Goal: Information Seeking & Learning: Learn about a topic

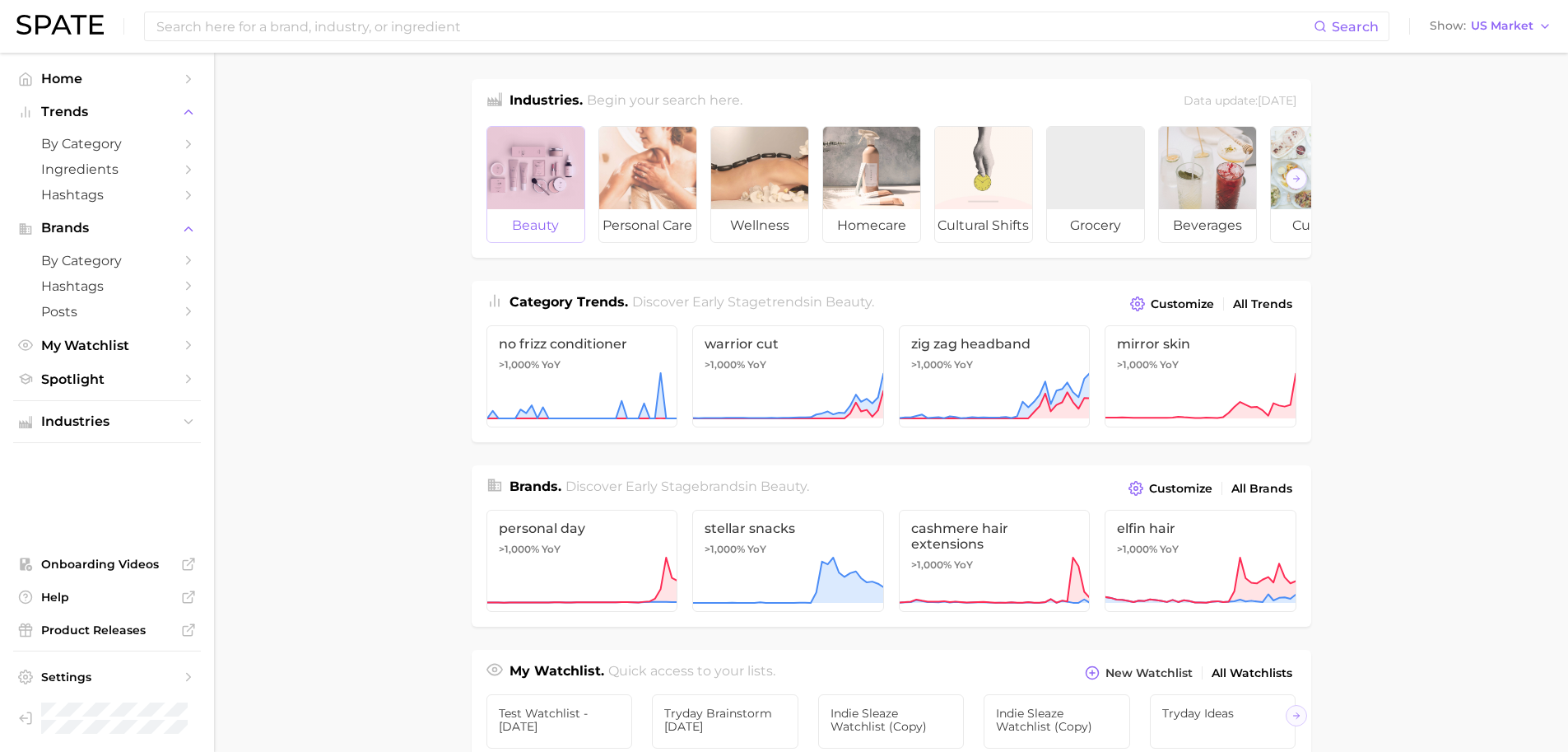
click at [547, 174] on div at bounding box center [536, 167] width 97 height 83
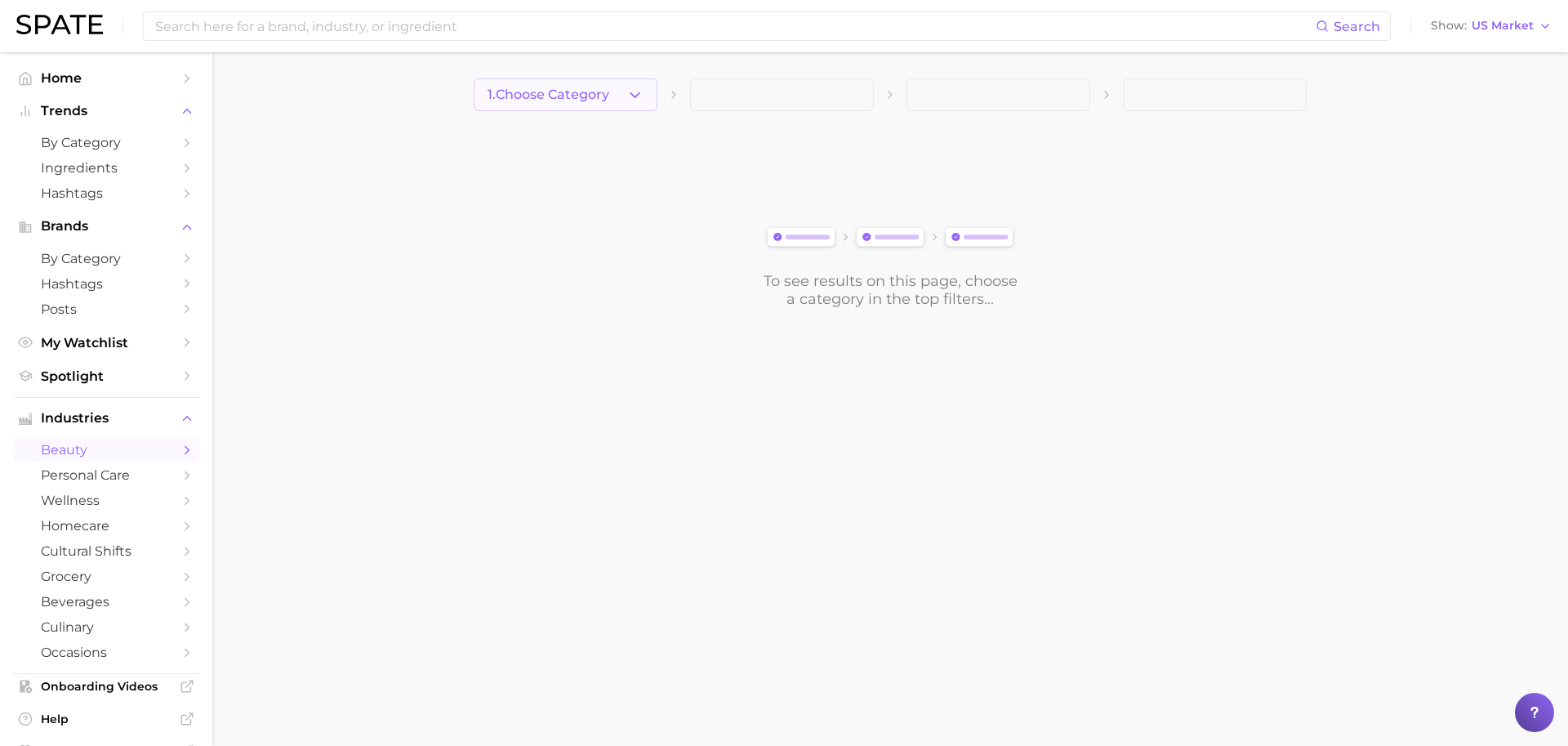
click at [565, 110] on button "1. Choose Category" at bounding box center [565, 95] width 183 height 33
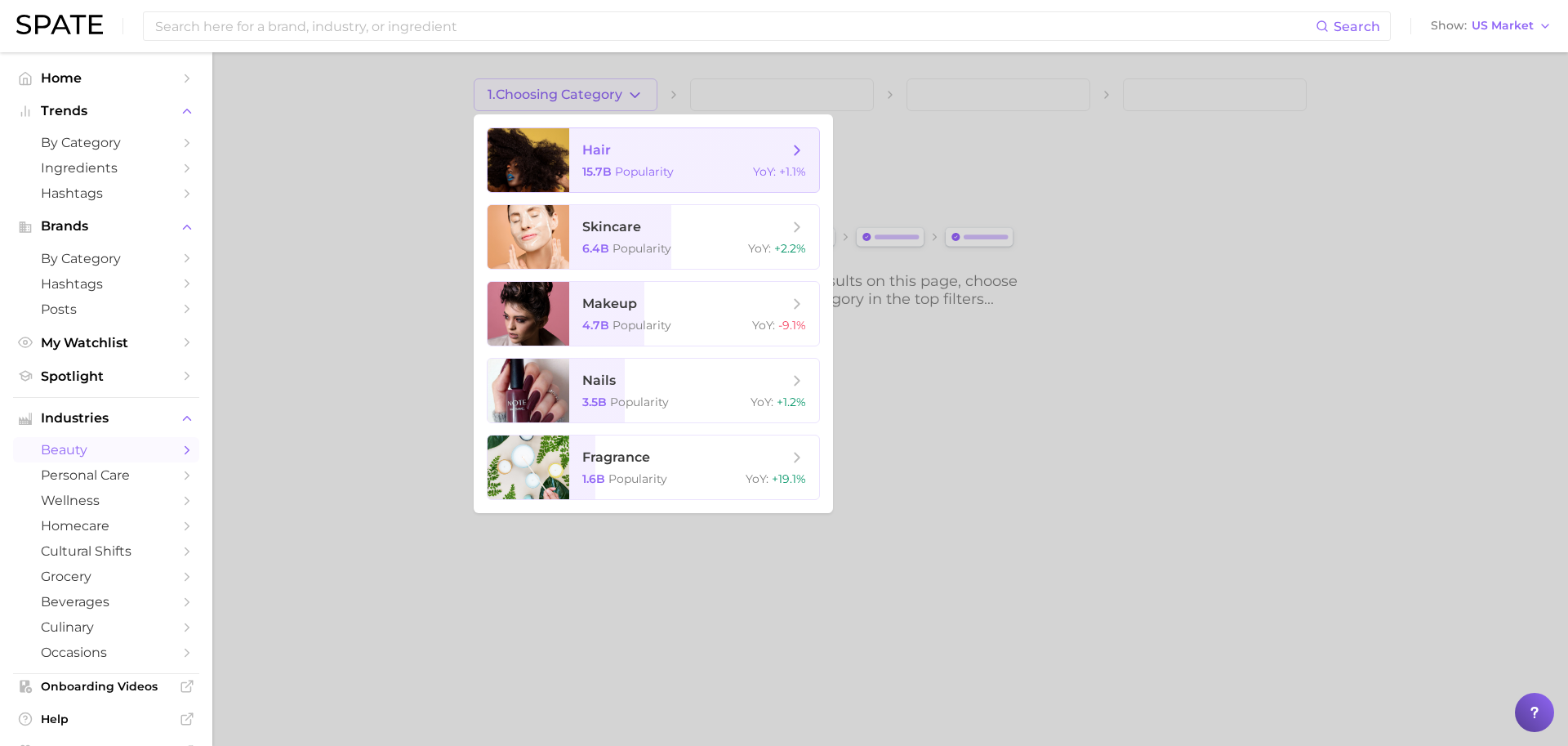
click at [564, 152] on div at bounding box center [528, 160] width 82 height 64
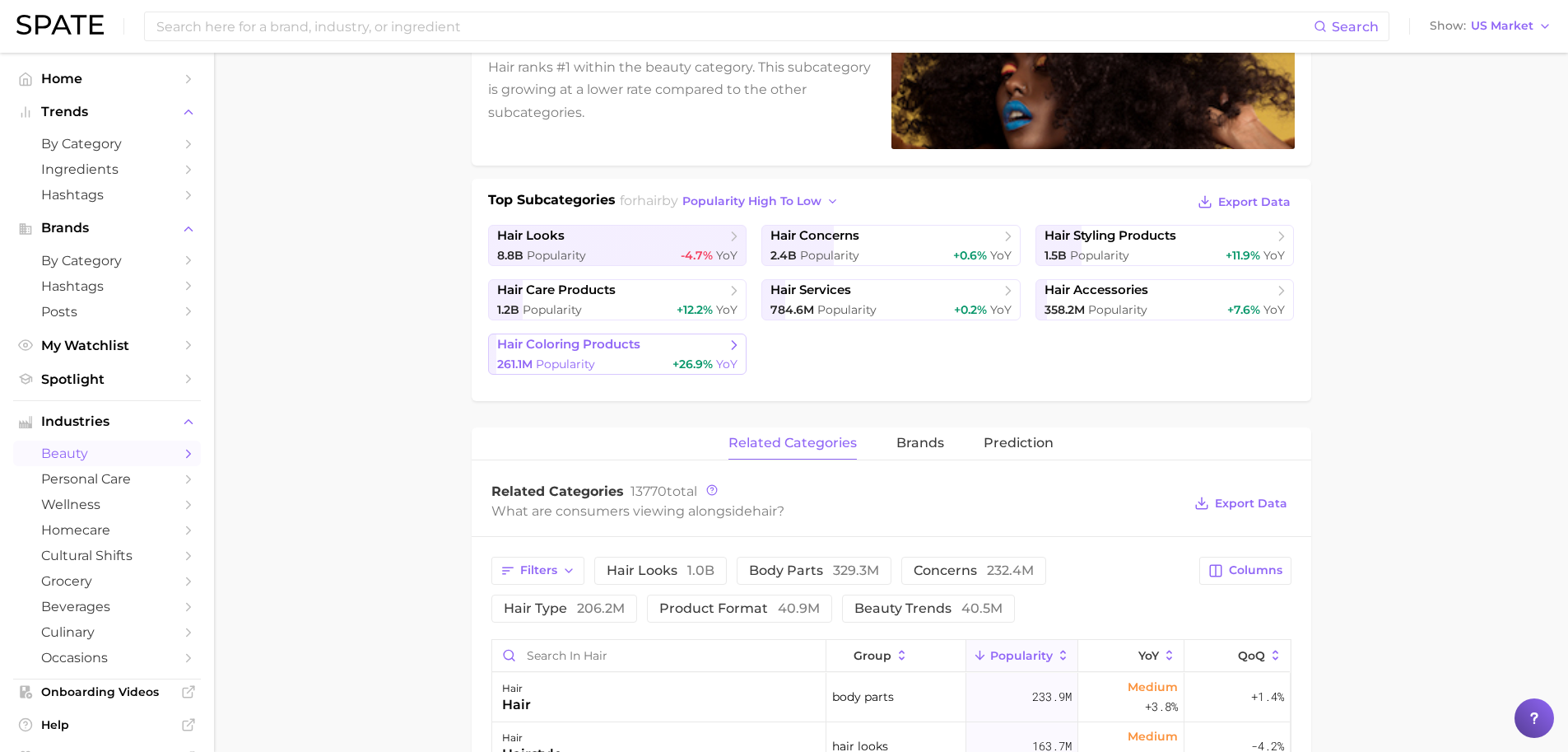
scroll to position [270, 0]
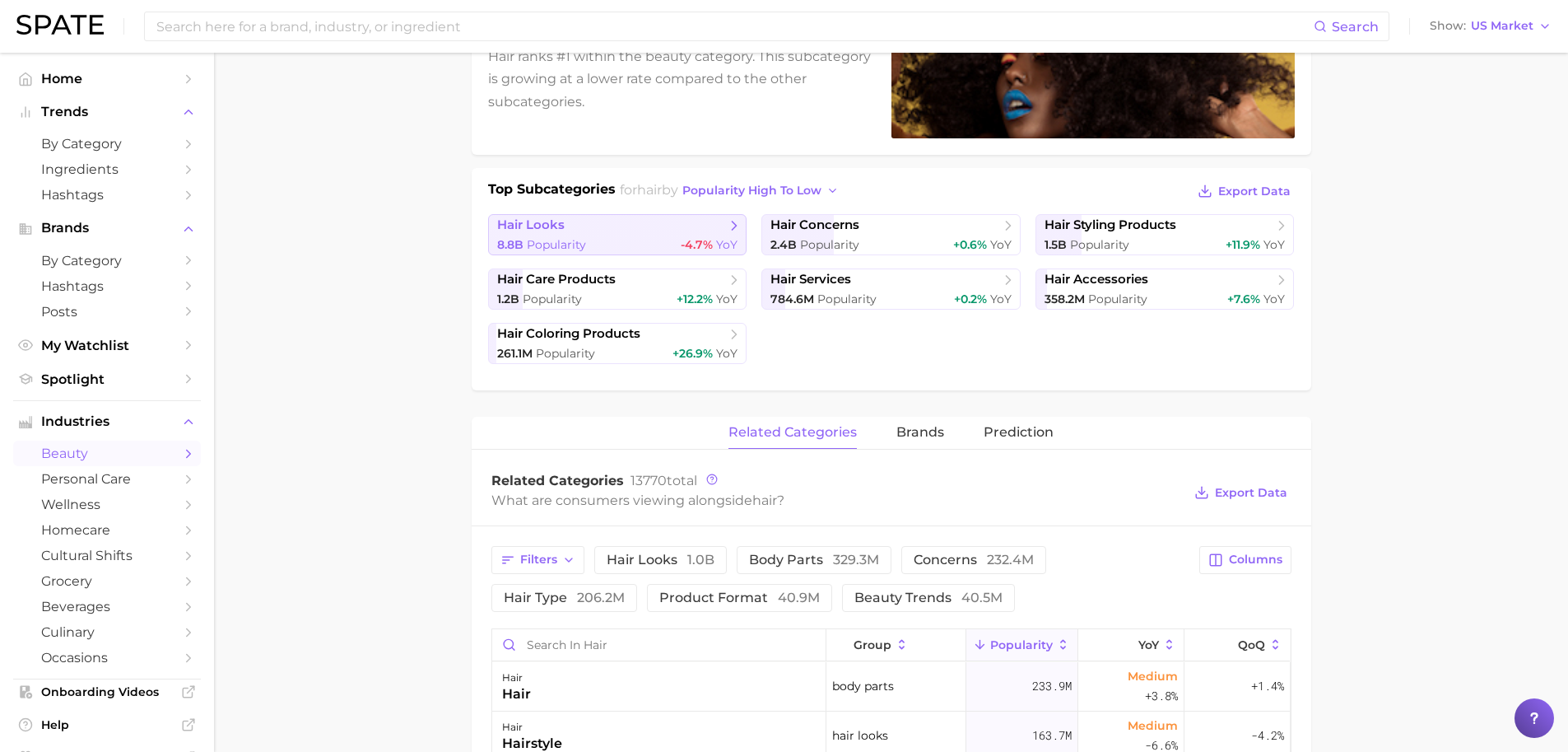
click at [635, 244] on div "8.8b Popularity -4.7% YoY" at bounding box center [618, 245] width 241 height 16
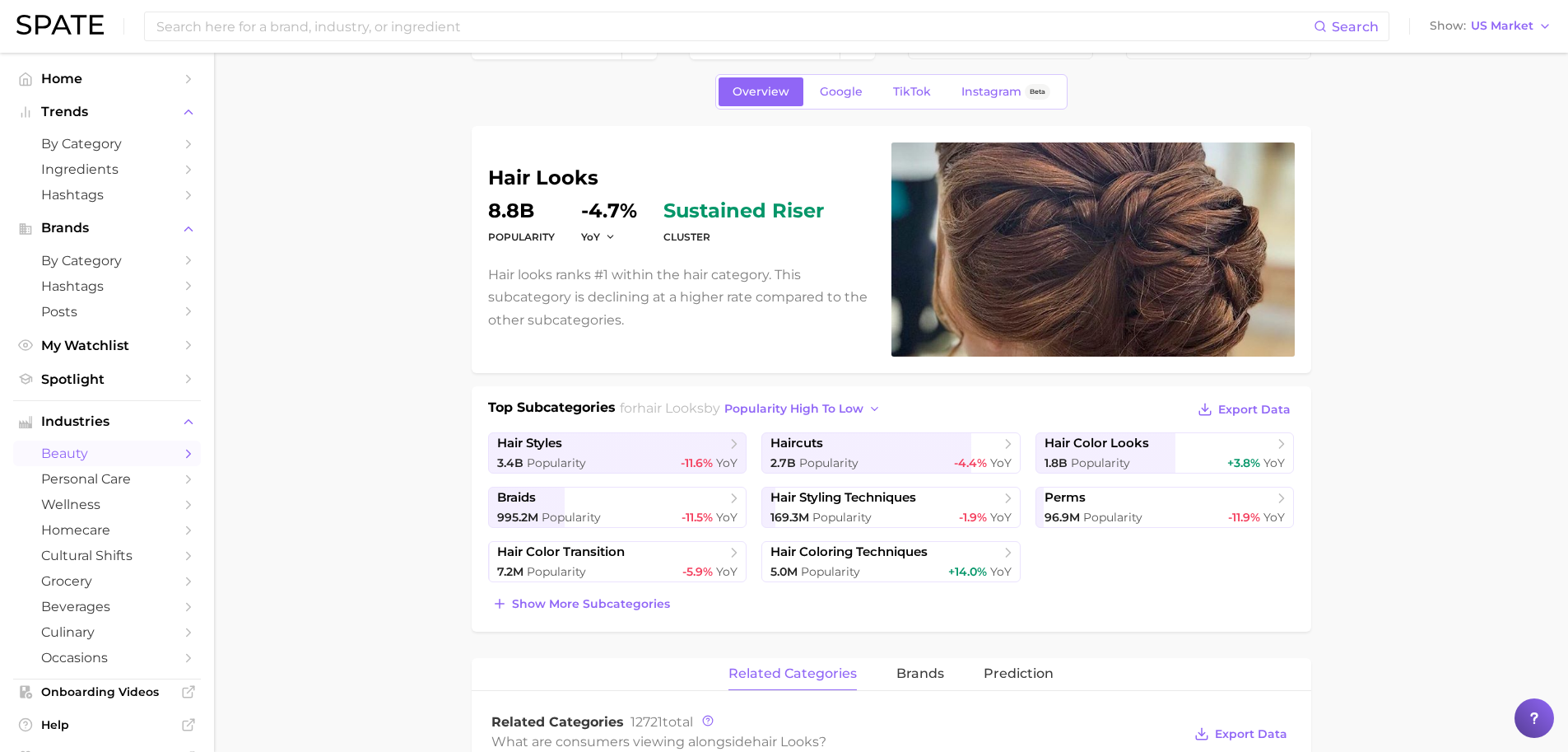
scroll to position [317, 0]
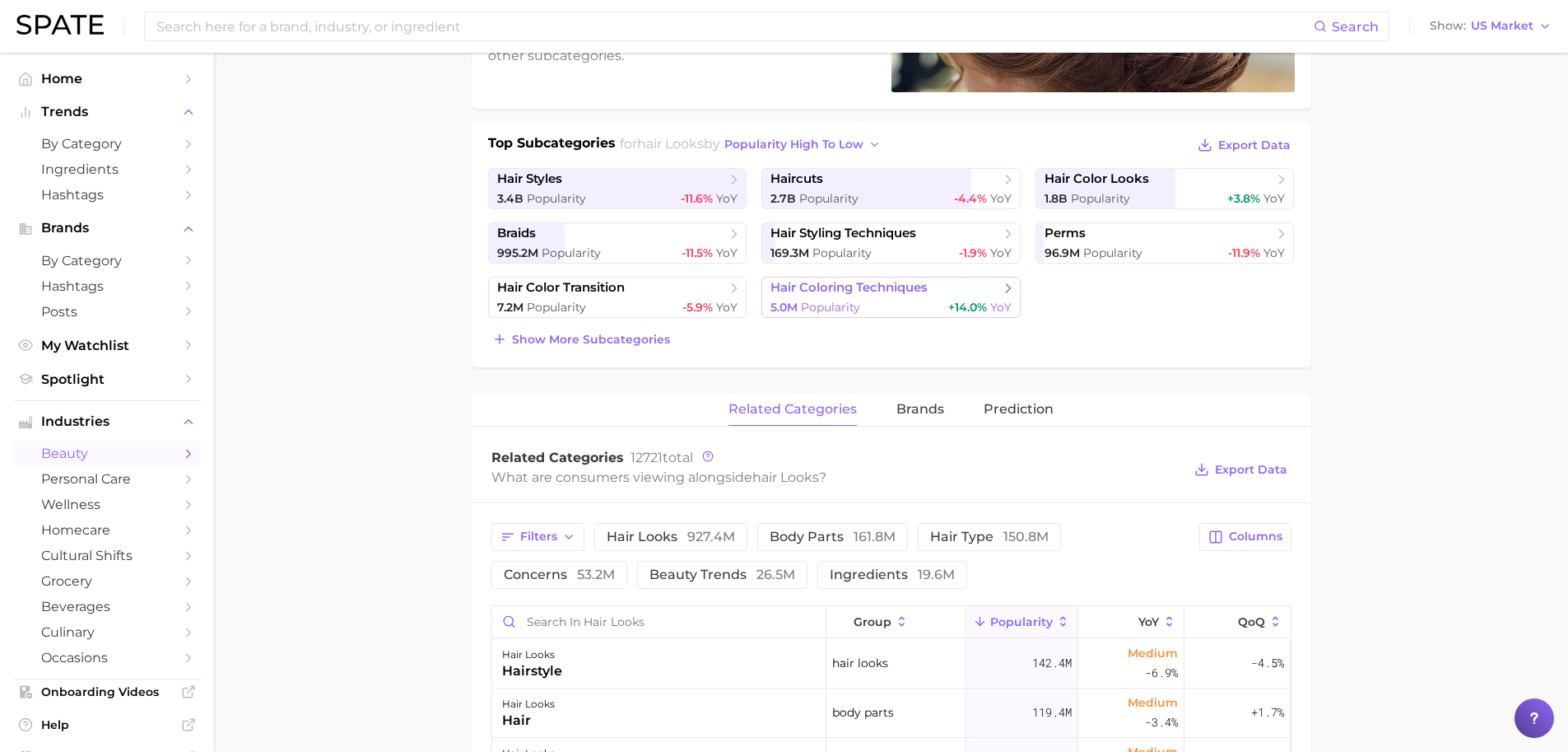
click at [834, 300] on span "Popularity" at bounding box center [831, 306] width 59 height 15
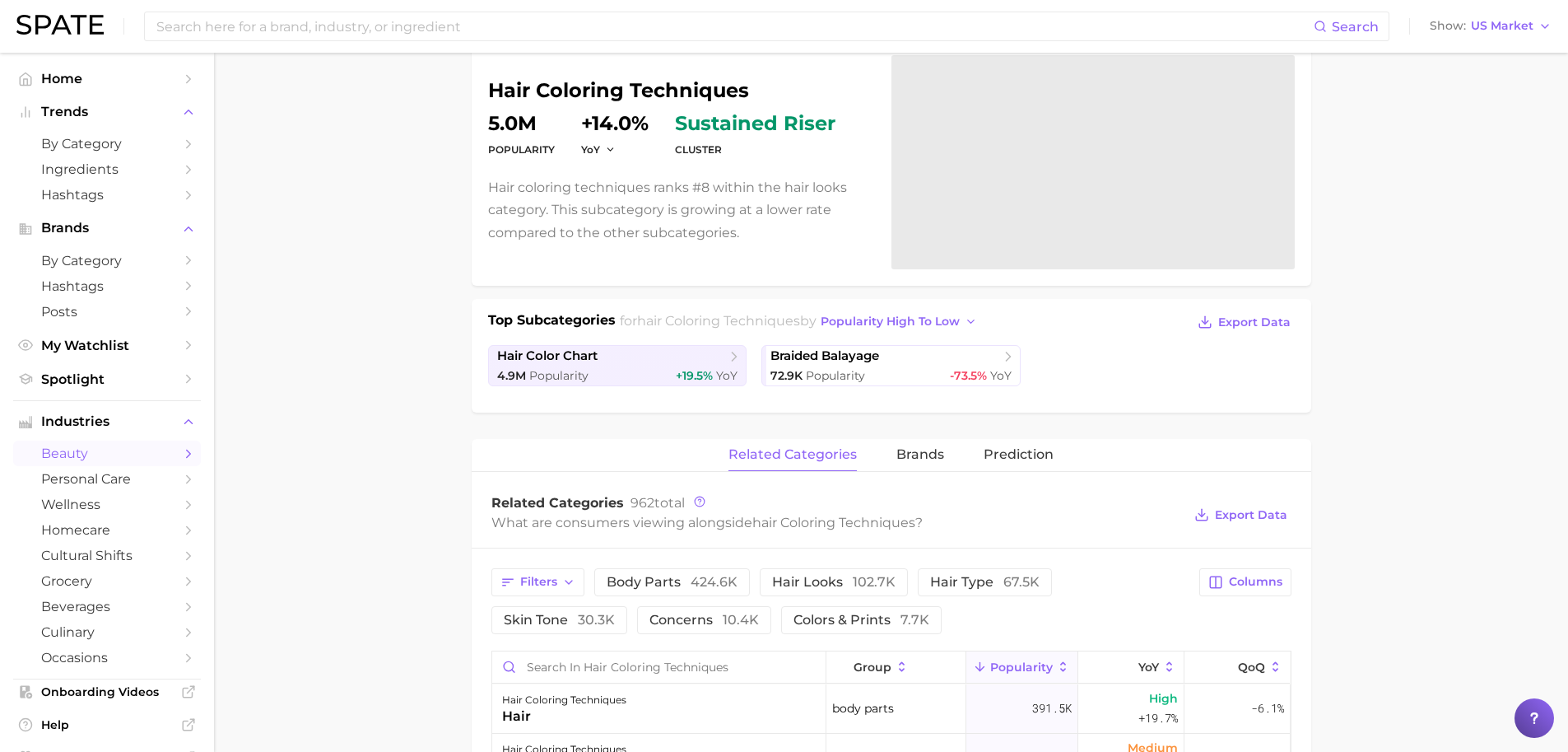
scroll to position [260, 0]
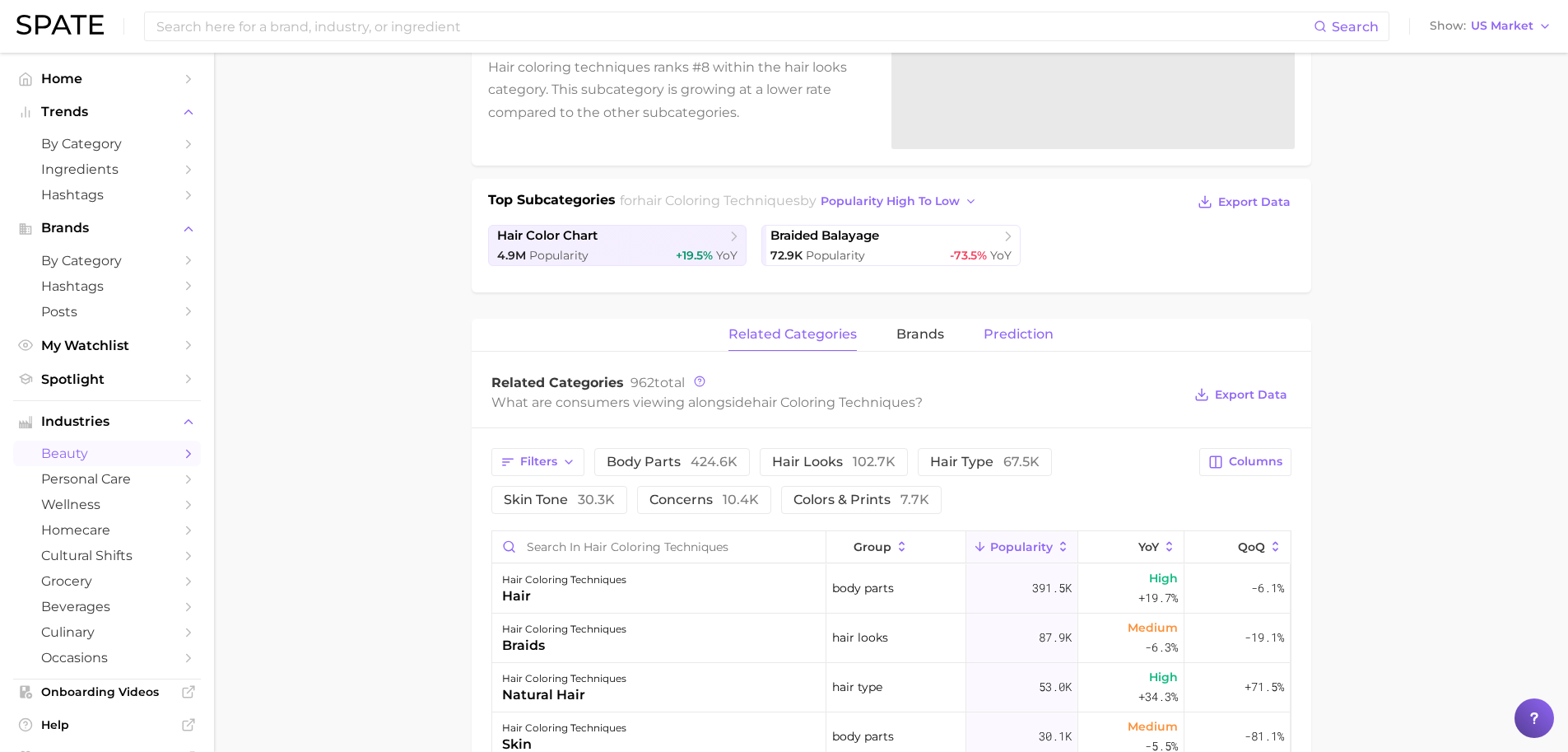
click at [1005, 340] on span "Prediction" at bounding box center [1018, 334] width 70 height 15
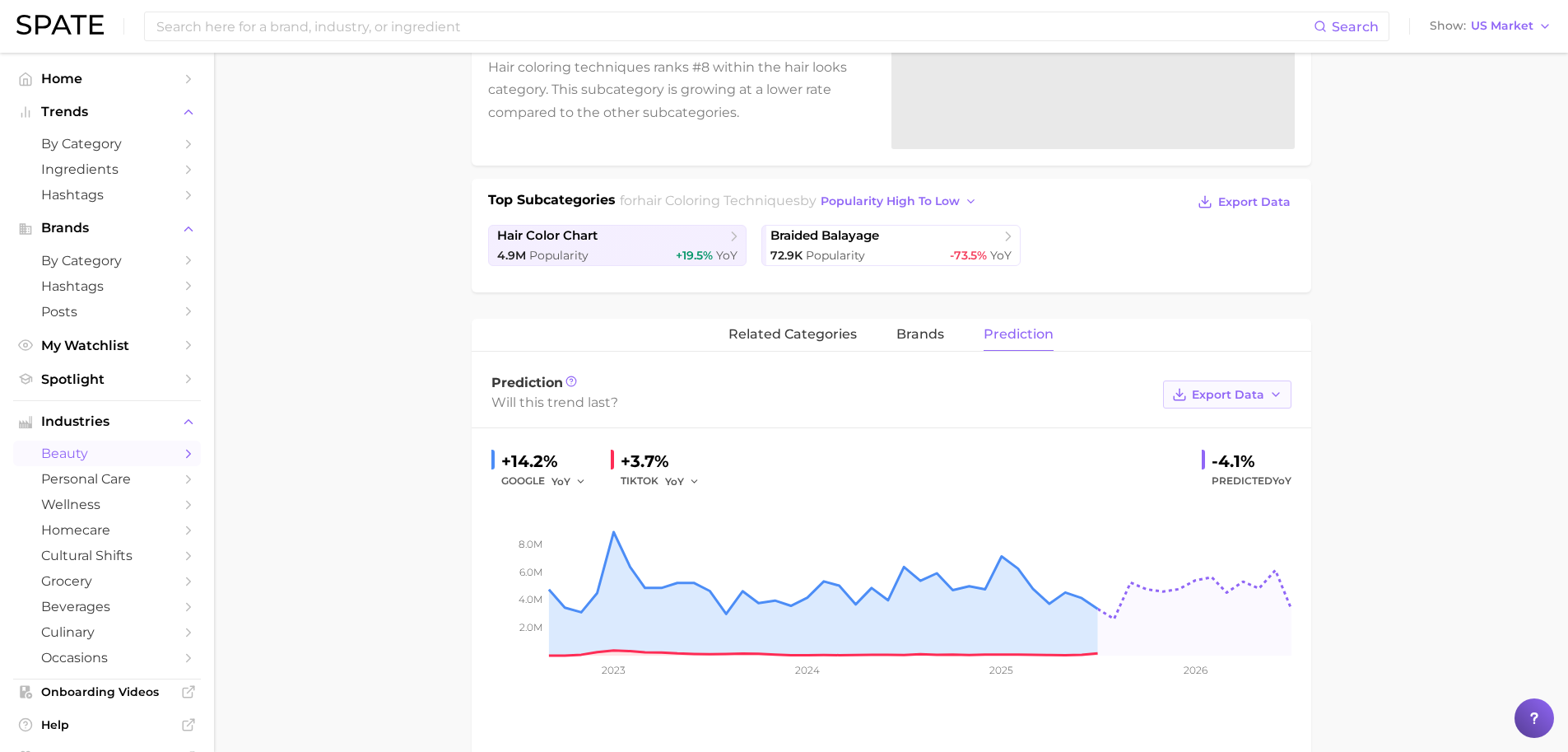
click at [1265, 386] on button "Export Data" at bounding box center [1228, 394] width 128 height 28
click at [1250, 442] on button "Time Series Image" at bounding box center [1201, 454] width 181 height 29
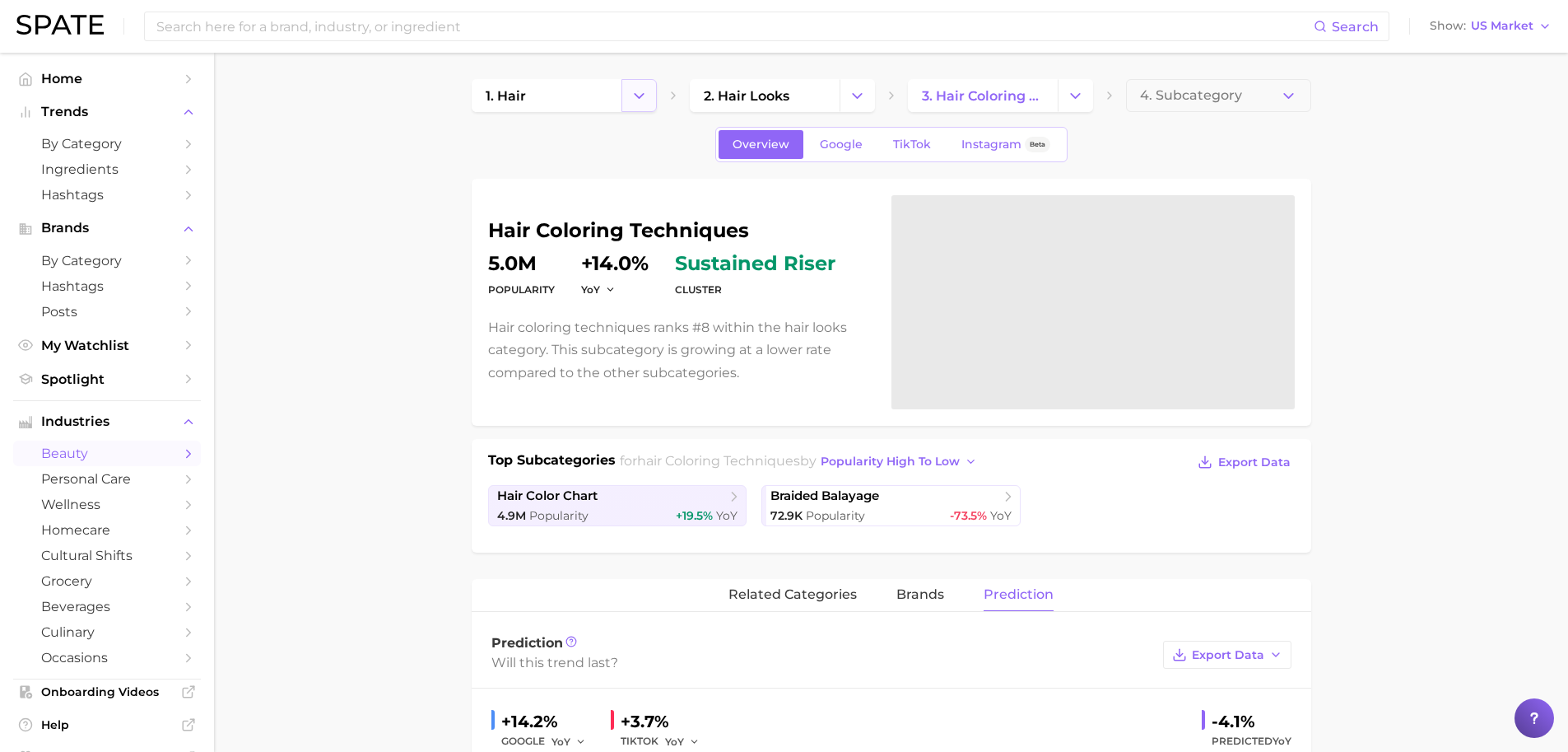
click at [648, 91] on button "Change Category" at bounding box center [639, 95] width 35 height 33
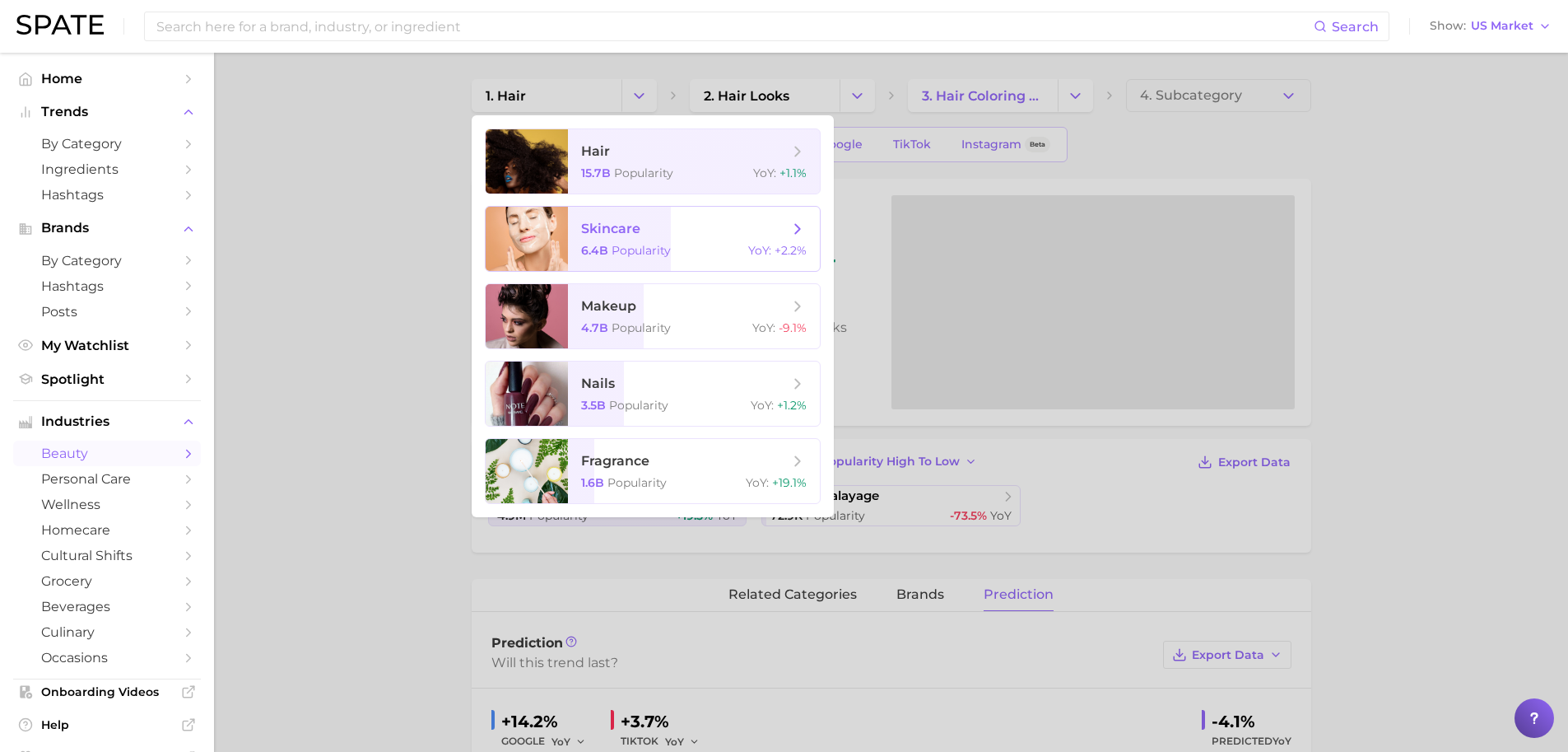
click at [650, 245] on span "Popularity" at bounding box center [641, 250] width 59 height 15
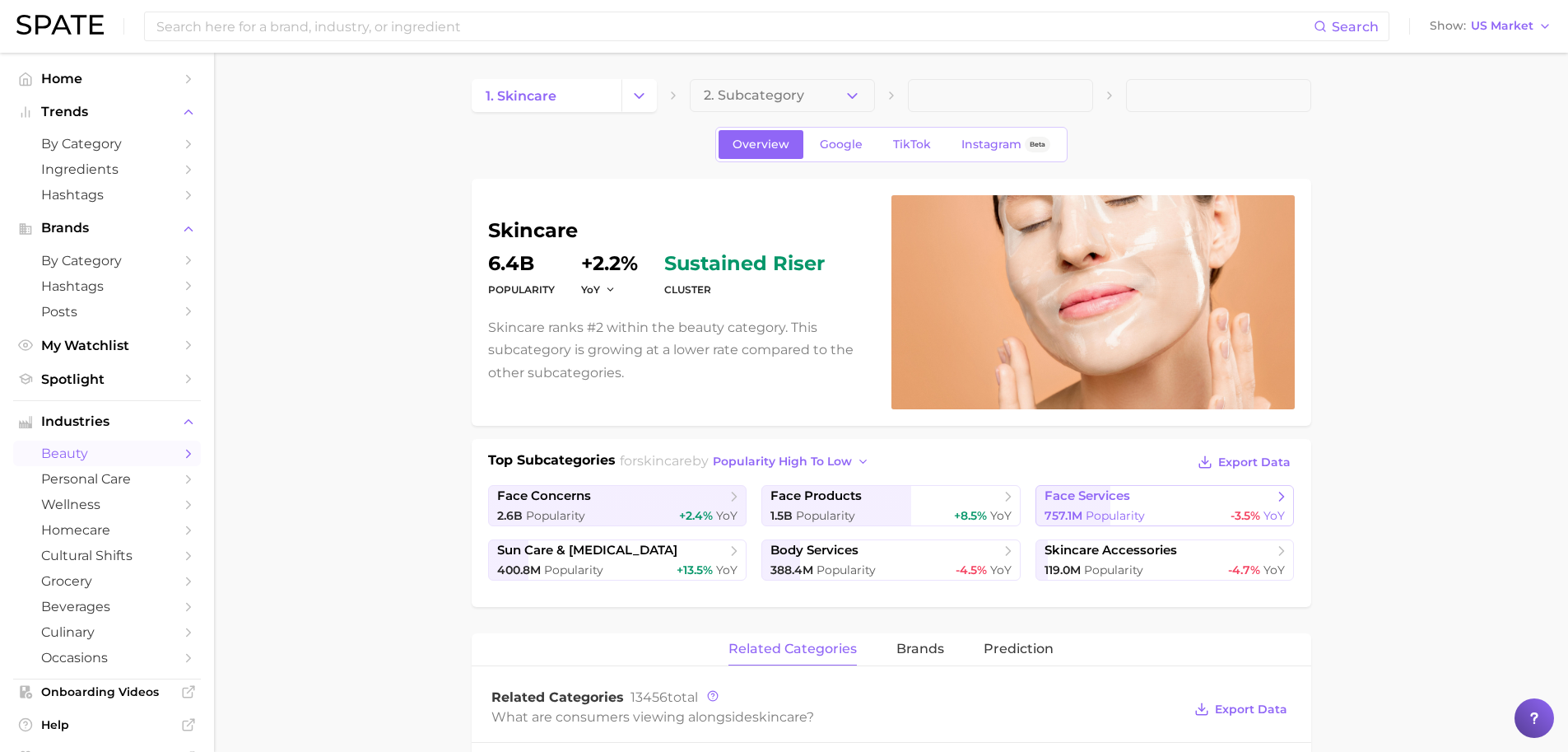
click at [1123, 515] on span "Popularity" at bounding box center [1115, 515] width 59 height 15
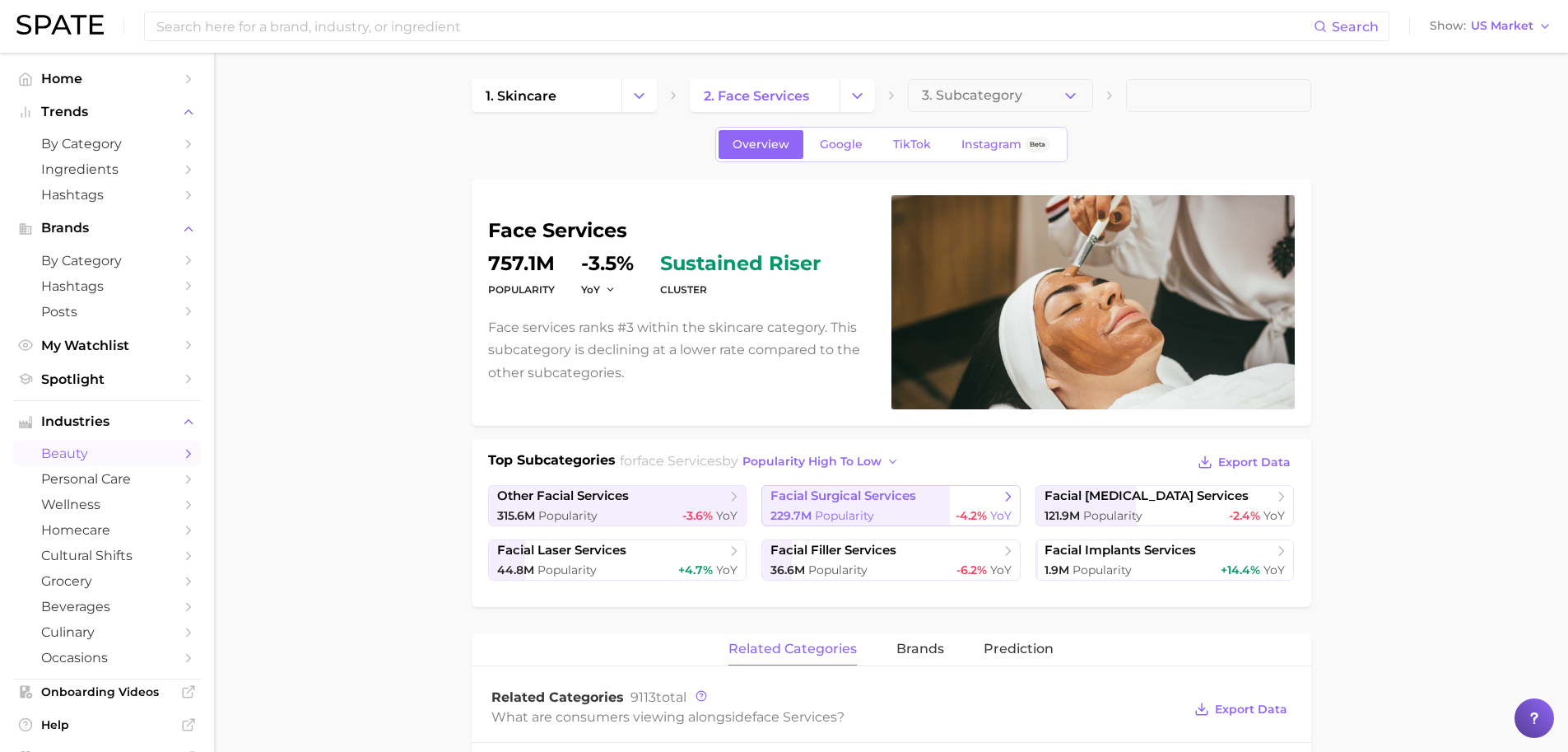
click at [823, 508] on span "Popularity" at bounding box center [844, 515] width 59 height 15
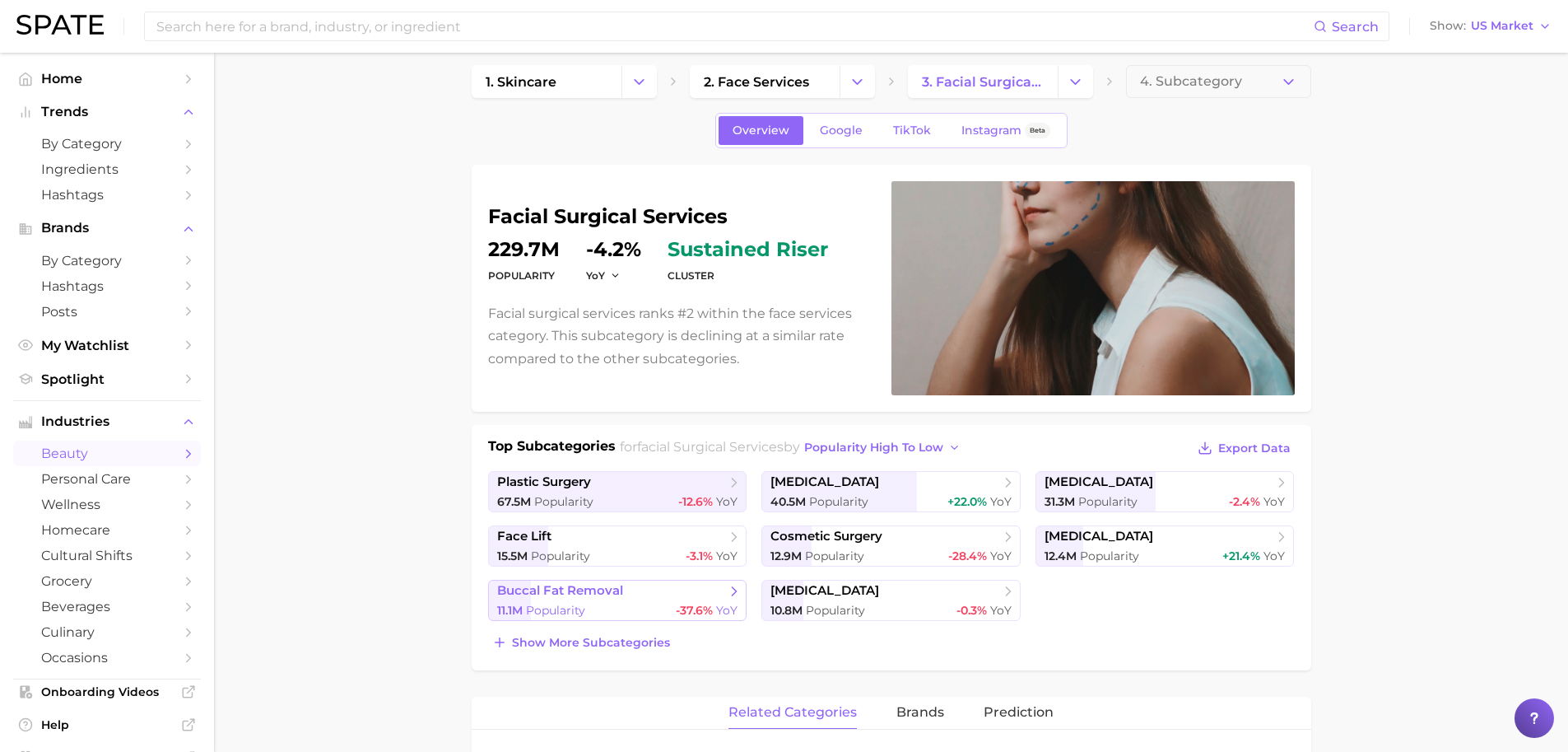
scroll to position [18, 0]
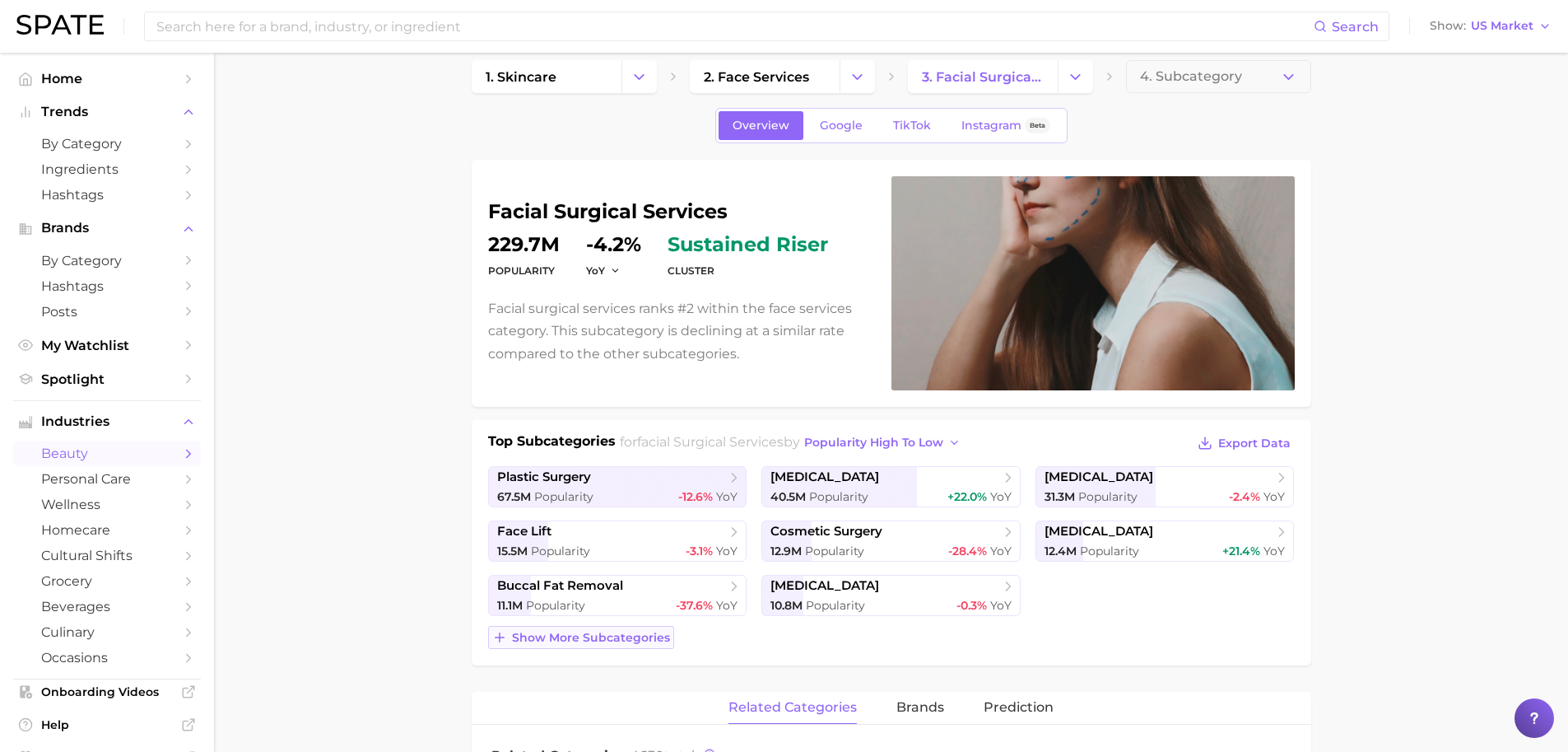
click at [634, 630] on span "Show more subcategories" at bounding box center [590, 637] width 159 height 14
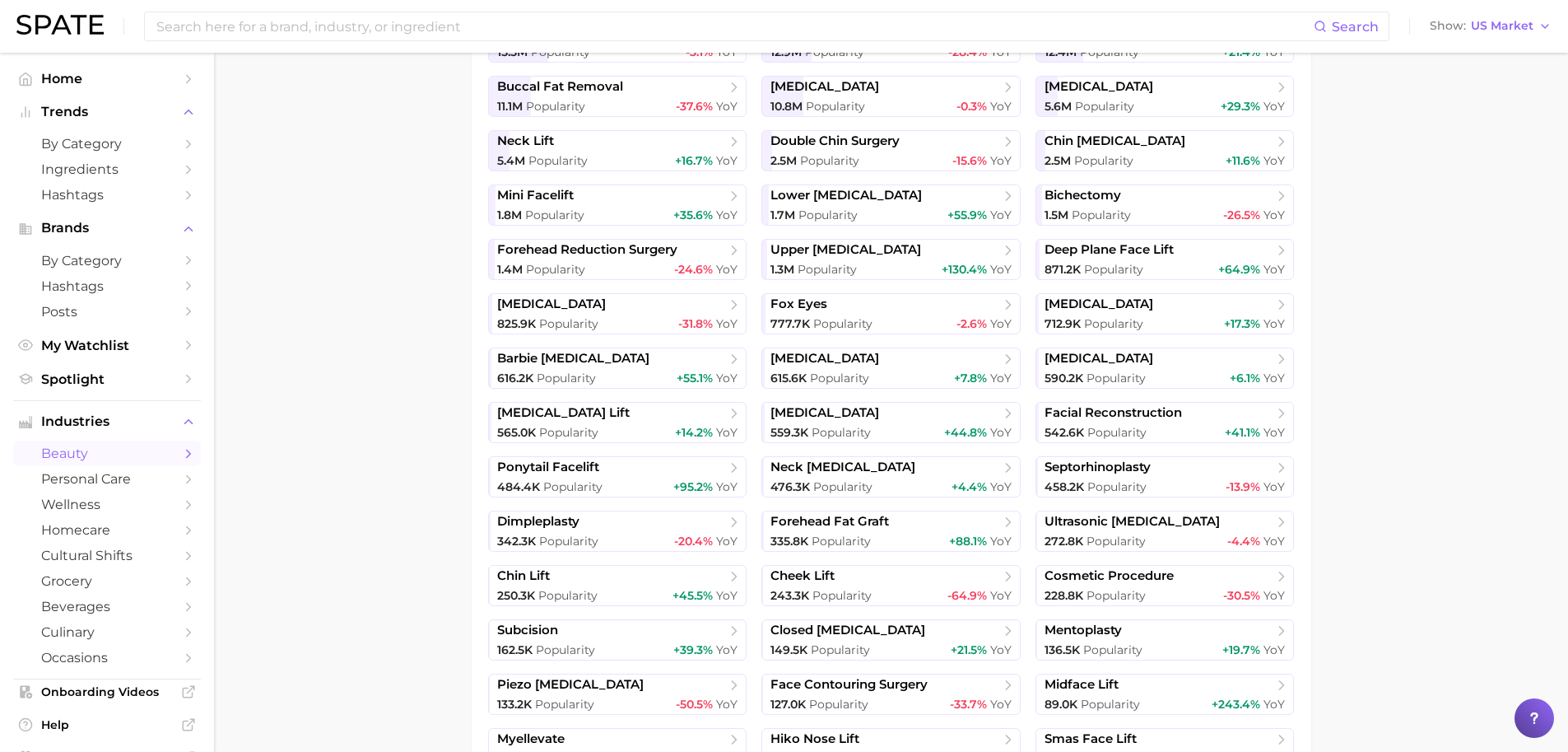
scroll to position [533, 0]
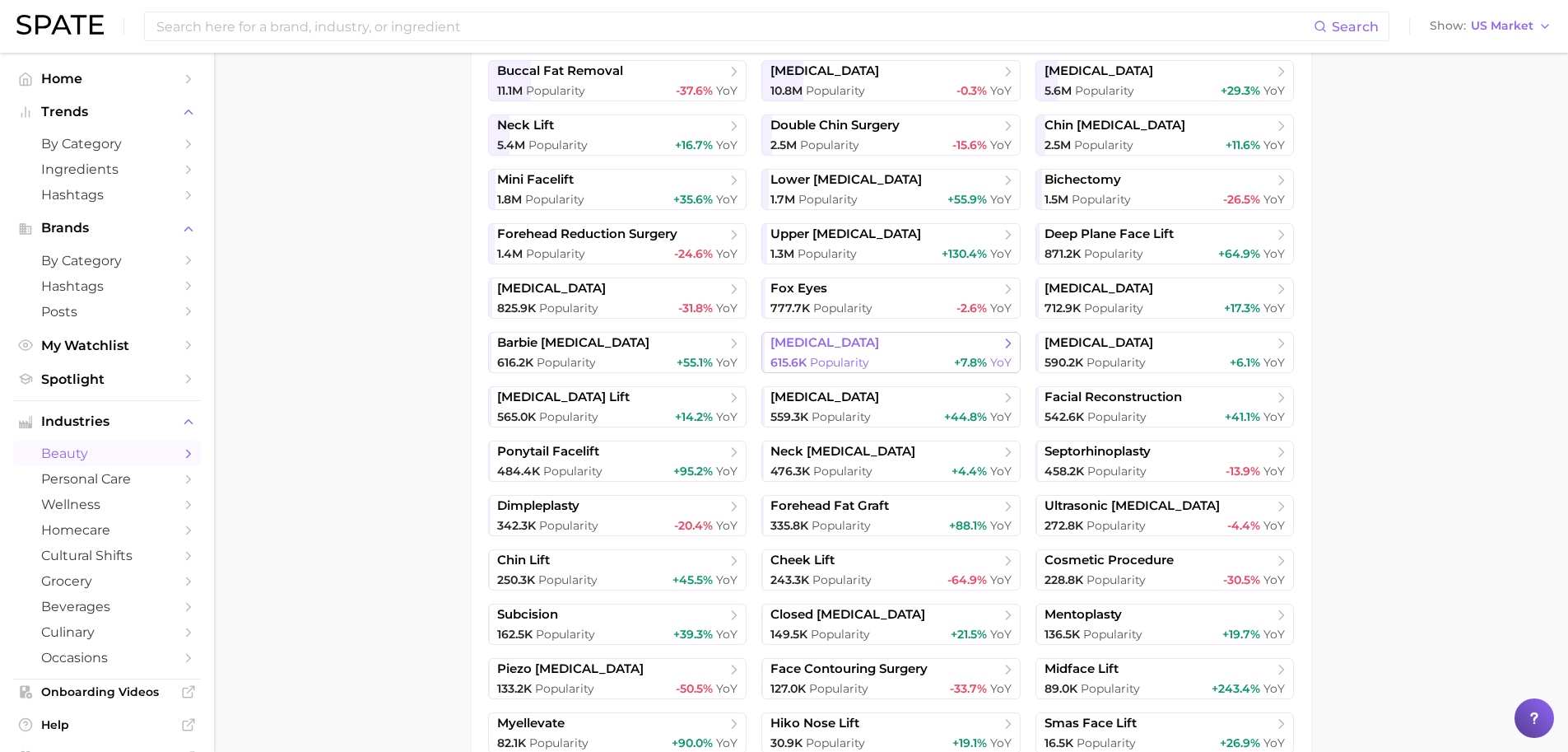
click at [831, 363] on span "Popularity" at bounding box center [839, 362] width 59 height 15
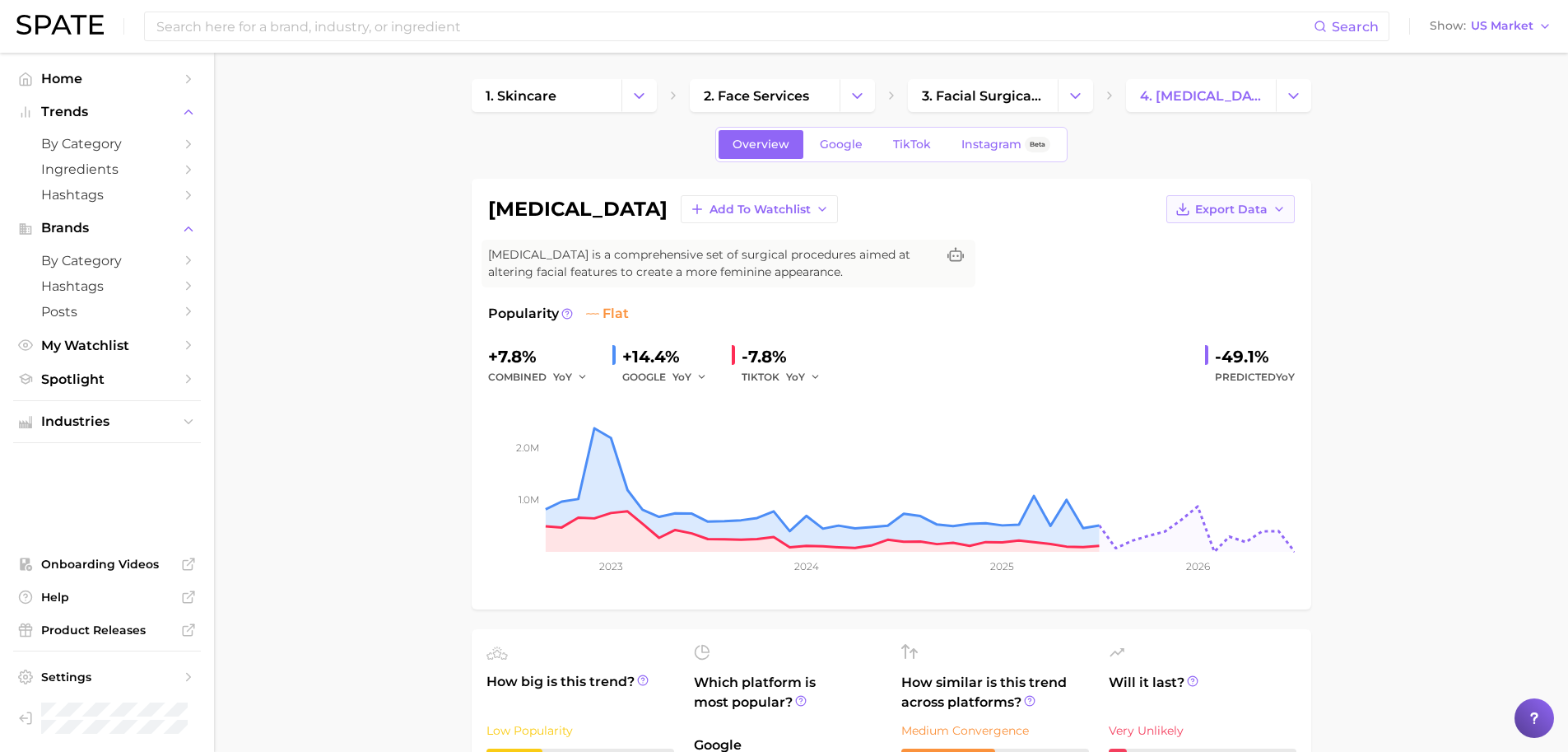
click at [1278, 216] on button "Export Data" at bounding box center [1230, 209] width 128 height 28
click at [1250, 268] on button "Time Series Image" at bounding box center [1204, 269] width 181 height 29
